Goal: Task Accomplishment & Management: Use online tool/utility

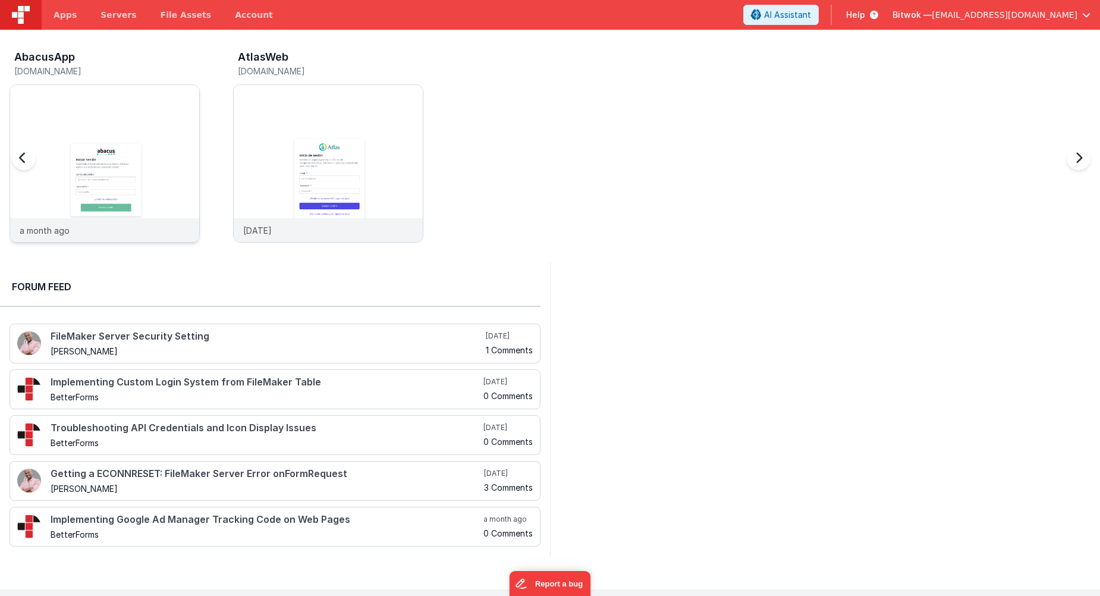
click at [128, 143] on img at bounding box center [104, 179] width 189 height 189
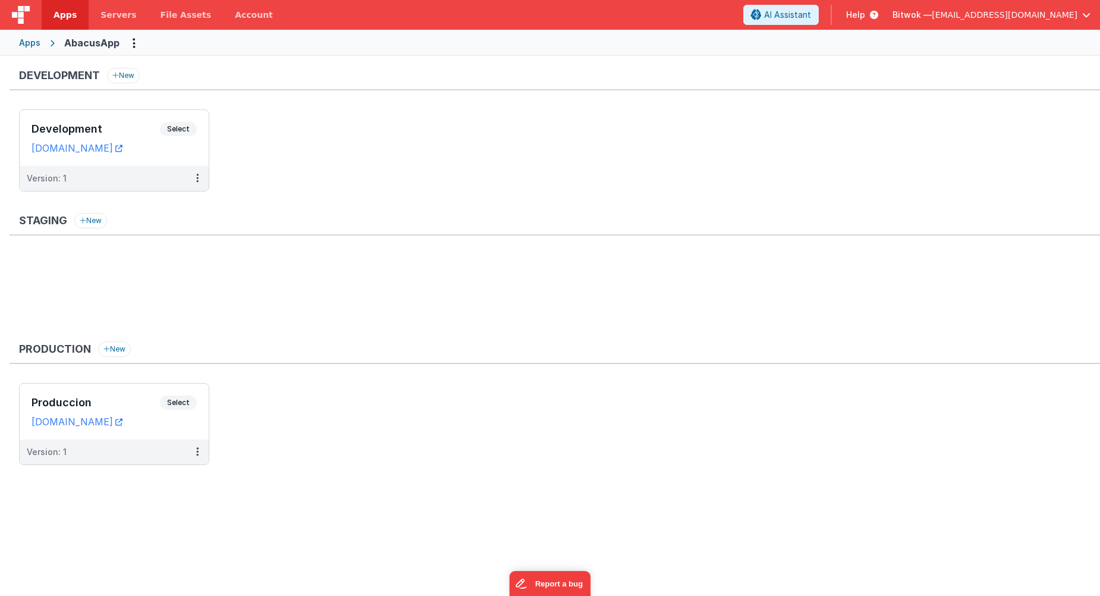
click at [537, 201] on ul "Development Select URLs [DOMAIN_NAME] Version: 1" at bounding box center [559, 156] width 1080 height 94
click at [139, 162] on div "Development Select URLs [DOMAIN_NAME]" at bounding box center [114, 138] width 189 height 56
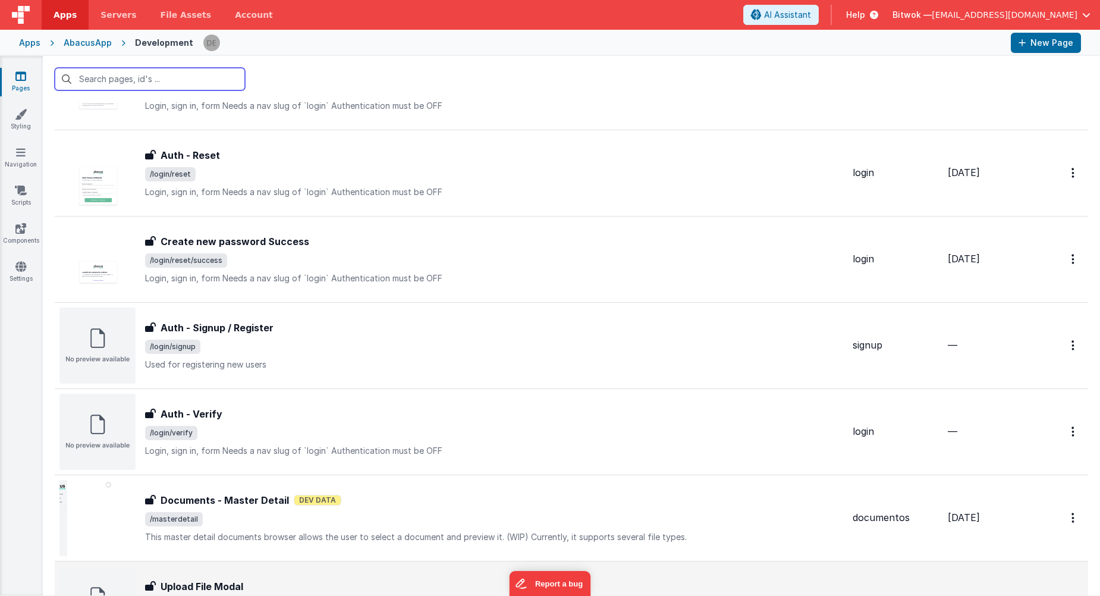
scroll to position [882, 0]
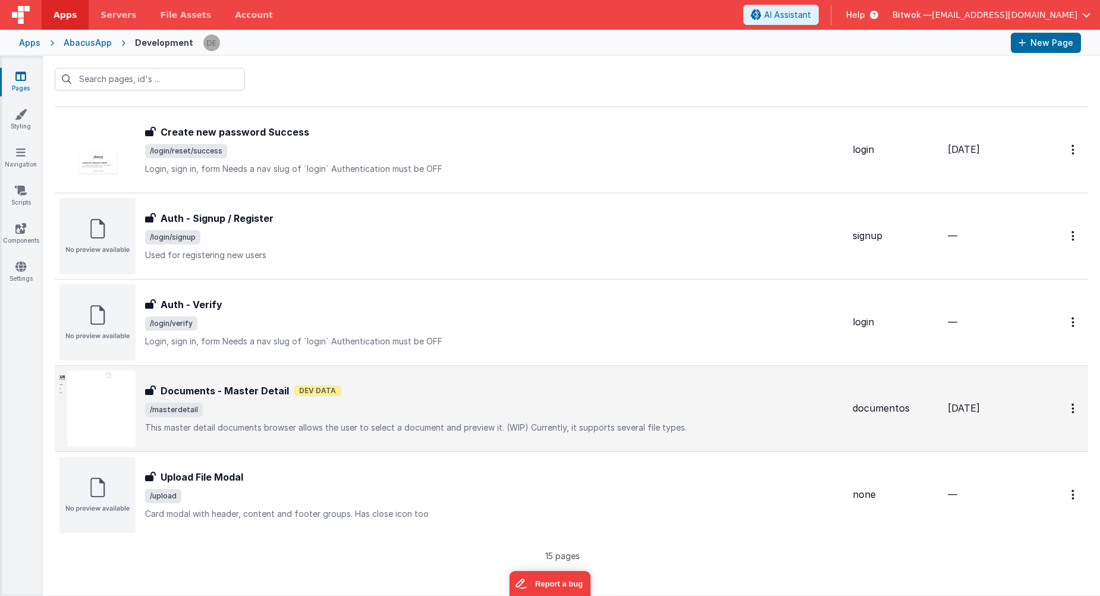
click at [399, 411] on span "/masterdetail" at bounding box center [494, 409] width 698 height 14
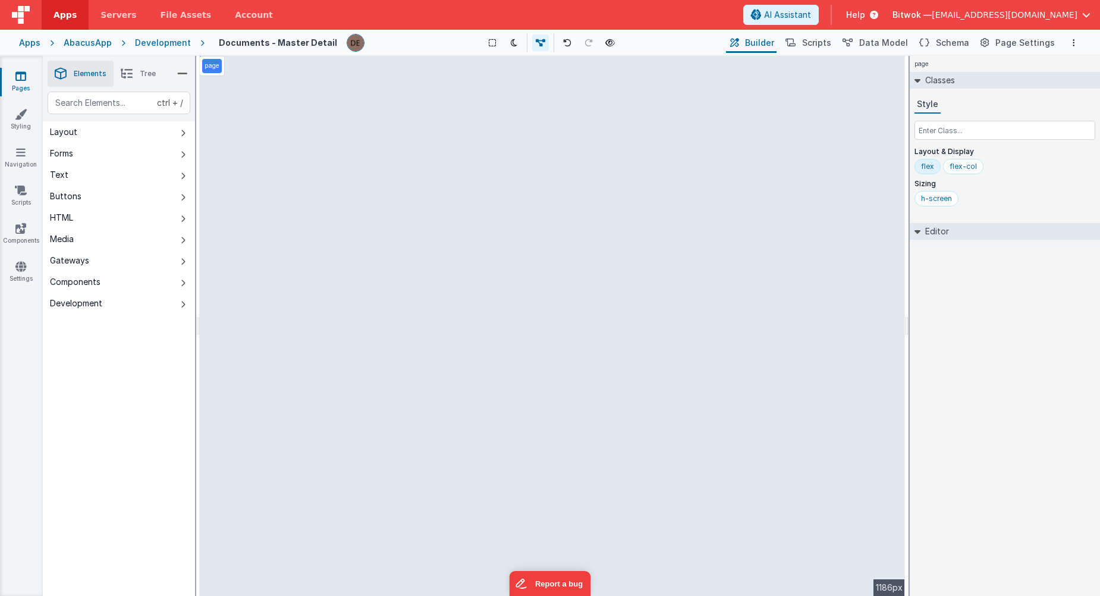
click at [129, 402] on div "ctrl + / Layout Forms Text Buttons HTML Media Gateways Components Development P…" at bounding box center [119, 372] width 152 height 560
click at [130, 394] on div "ctrl + / Layout Forms Text Buttons HTML Media Gateways Components Development P…" at bounding box center [119, 372] width 152 height 560
click at [94, 434] on div "ctrl + / Layout Forms Text Buttons HTML Media Gateways Components Development P…" at bounding box center [119, 372] width 152 height 560
